Goal: Information Seeking & Learning: Learn about a topic

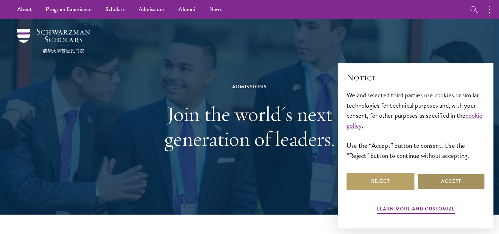
click at [432, 180] on button "Accept" at bounding box center [452, 181] width 68 height 17
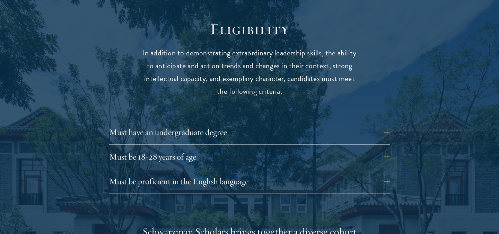
scroll to position [908, 0]
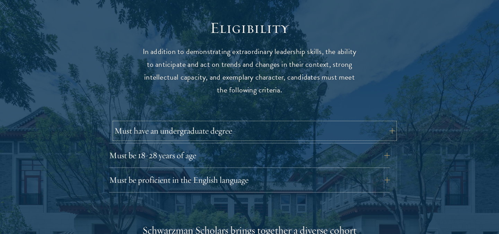
click at [168, 123] on button "Must have an undergraduate degree" at bounding box center [254, 131] width 281 height 17
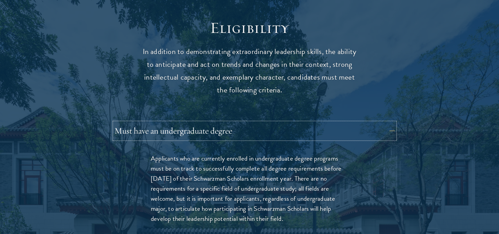
click at [139, 123] on button "Must have an undergraduate degree" at bounding box center [254, 131] width 281 height 17
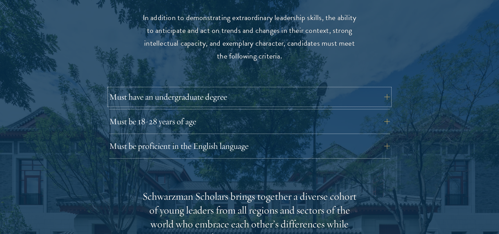
scroll to position [957, 0]
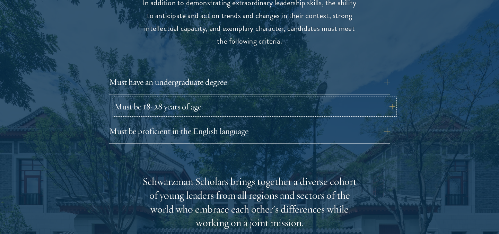
click at [145, 98] on button "Must be 18-28 years of age" at bounding box center [254, 106] width 281 height 17
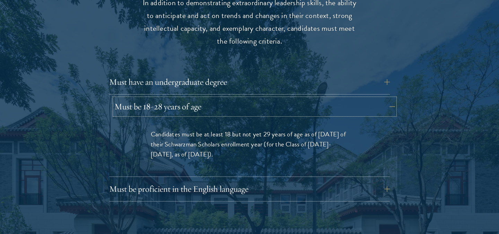
click at [145, 98] on button "Must be 18-28 years of age" at bounding box center [254, 106] width 281 height 17
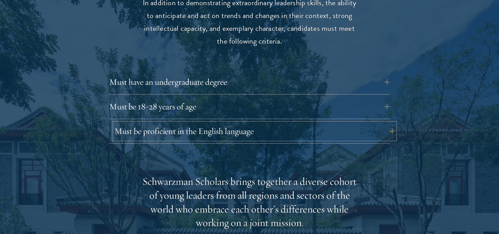
click at [144, 125] on button "Must be proficient in the English language" at bounding box center [254, 131] width 281 height 17
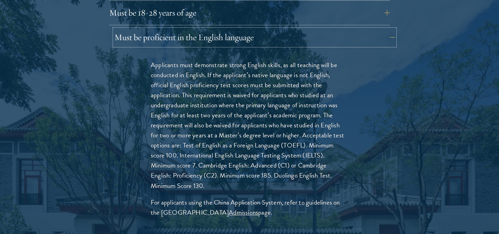
scroll to position [1049, 0]
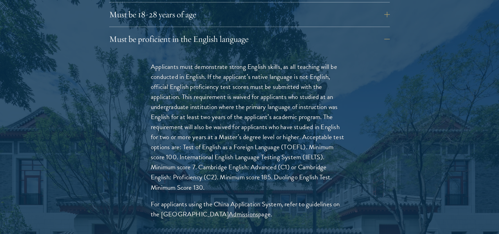
click at [197, 35] on div "Must be proficient in the English language Applicants must demonstrate strong E…" at bounding box center [249, 134] width 281 height 206
click at [190, 31] on button "Must be proficient in the English language" at bounding box center [254, 39] width 281 height 17
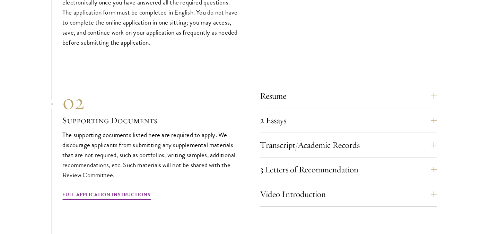
scroll to position [2137, 0]
click at [324, 87] on button "Resume" at bounding box center [353, 95] width 177 height 17
click at [434, 87] on button "Resume" at bounding box center [353, 95] width 177 height 17
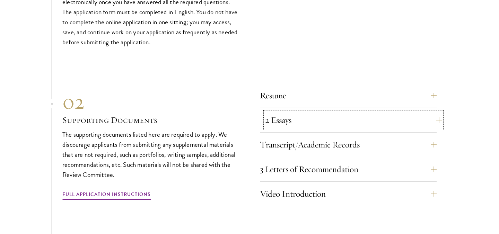
click at [415, 112] on button "2 Essays" at bounding box center [353, 120] width 177 height 17
click at [420, 88] on button "Resume" at bounding box center [353, 95] width 177 height 17
click at [474, 123] on section "01 Online Application 01 Online Application The application must be completed o…" at bounding box center [249, 161] width 499 height 429
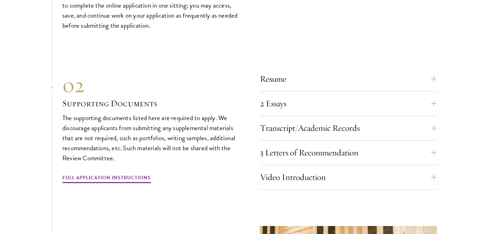
scroll to position [2165, 0]
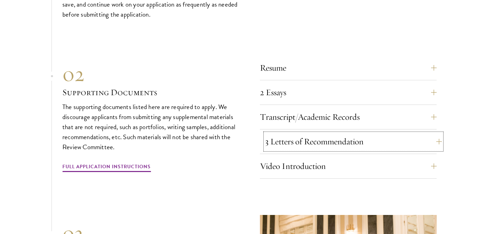
click at [411, 134] on button "3 Letters of Recommendation" at bounding box center [353, 142] width 177 height 17
click at [456, 133] on section "01 Online Application 01 Online Application The application must be completed o…" at bounding box center [249, 133] width 499 height 429
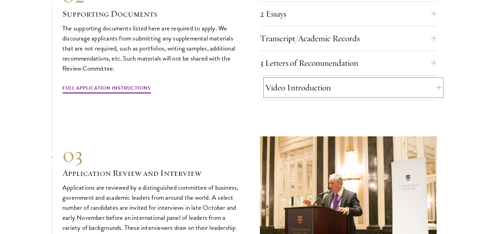
click at [348, 79] on button "Video Introduction" at bounding box center [353, 87] width 177 height 17
click at [201, 73] on div "02 Supporting Documents The supporting documents listed here are required to ap…" at bounding box center [150, 39] width 177 height 112
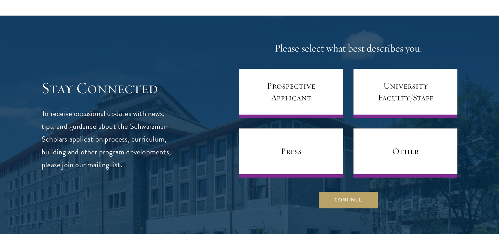
scroll to position [2720, 0]
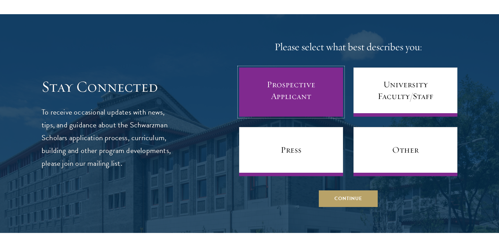
click at [270, 78] on link "Prospective Applicant" at bounding box center [291, 92] width 104 height 49
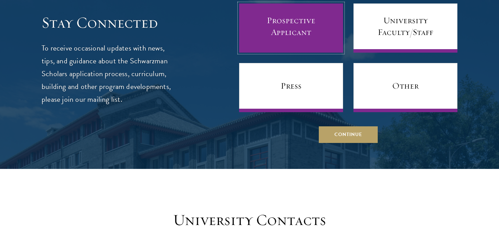
scroll to position [2776, 0]
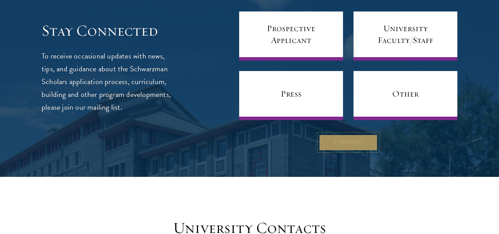
click at [326, 136] on button "Continue" at bounding box center [348, 142] width 59 height 17
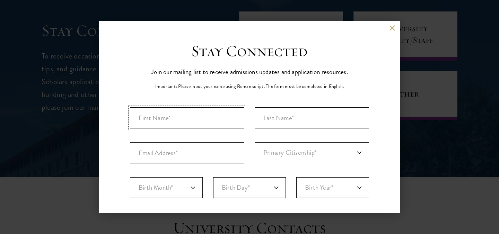
click at [212, 115] on input "First Name*" at bounding box center [187, 118] width 114 height 21
type input "[PERSON_NAME]"
type input "[EMAIL_ADDRESS][DOMAIN_NAME]"
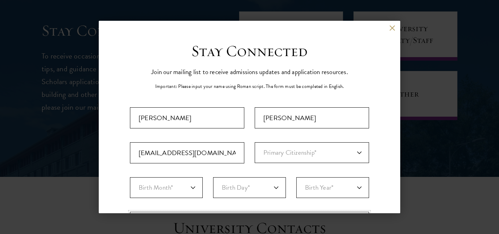
select select "CS"
type input "[GEOGRAPHIC_DATA][PERSON_NAME]"
select select "[PERSON_NAME]"
click at [290, 151] on select "Primary Citizenship* [GEOGRAPHIC_DATA] [DEMOGRAPHIC_DATA] [DEMOGRAPHIC_DATA] [D…" at bounding box center [312, 153] width 114 height 21
click at [291, 151] on select "Primary Citizenship* [GEOGRAPHIC_DATA] [DEMOGRAPHIC_DATA] [DEMOGRAPHIC_DATA] [D…" at bounding box center [312, 153] width 114 height 21
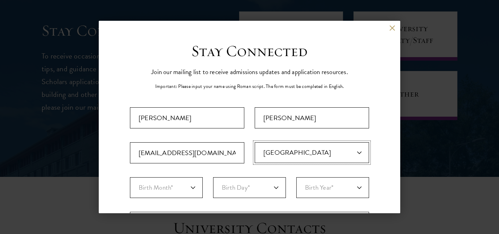
click at [306, 150] on select "Primary Citizenship* [GEOGRAPHIC_DATA] [DEMOGRAPHIC_DATA] [DEMOGRAPHIC_DATA] [D…" at bounding box center [312, 153] width 114 height 21
select select "CS"
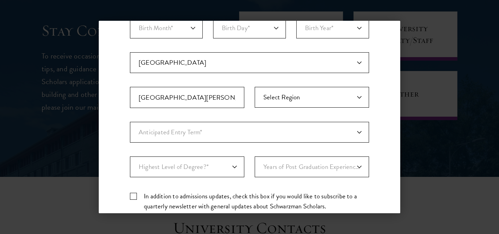
scroll to position [171, 0]
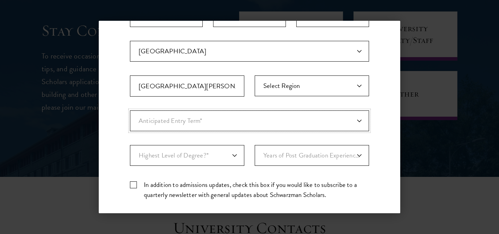
click at [180, 118] on select "Anticipated Entry Term* [DATE] (Application opens [DATE]) Just Exploring" at bounding box center [249, 121] width 239 height 21
click at [78, 160] on div "Back Stay Connected Please select what best describes you: Prospective Applican…" at bounding box center [249, 117] width 499 height 193
